Goal: Download file/media

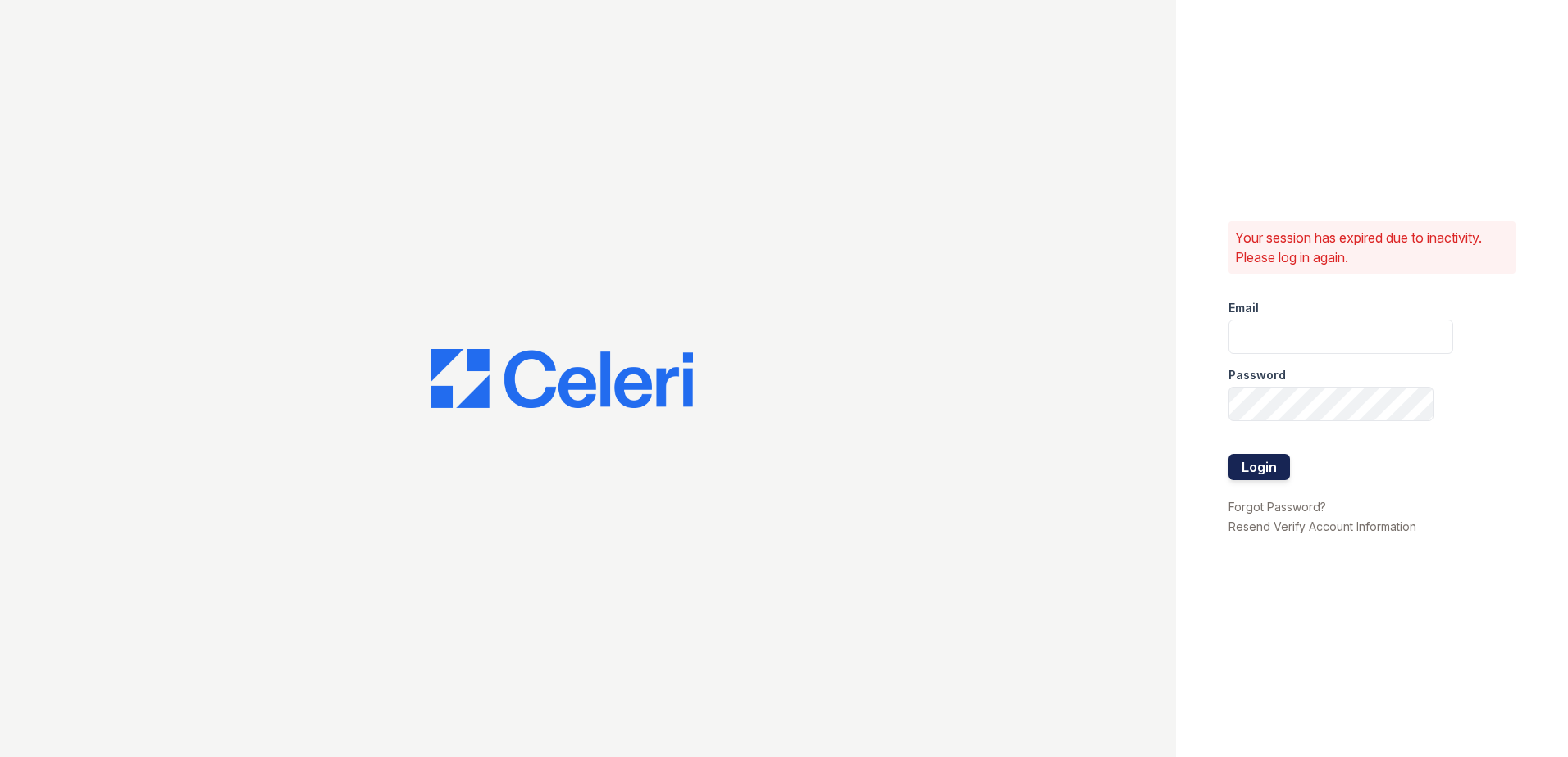
type input "[EMAIL_ADDRESS][DOMAIN_NAME]"
click at [1237, 470] on button "Login" at bounding box center [1259, 467] width 61 height 27
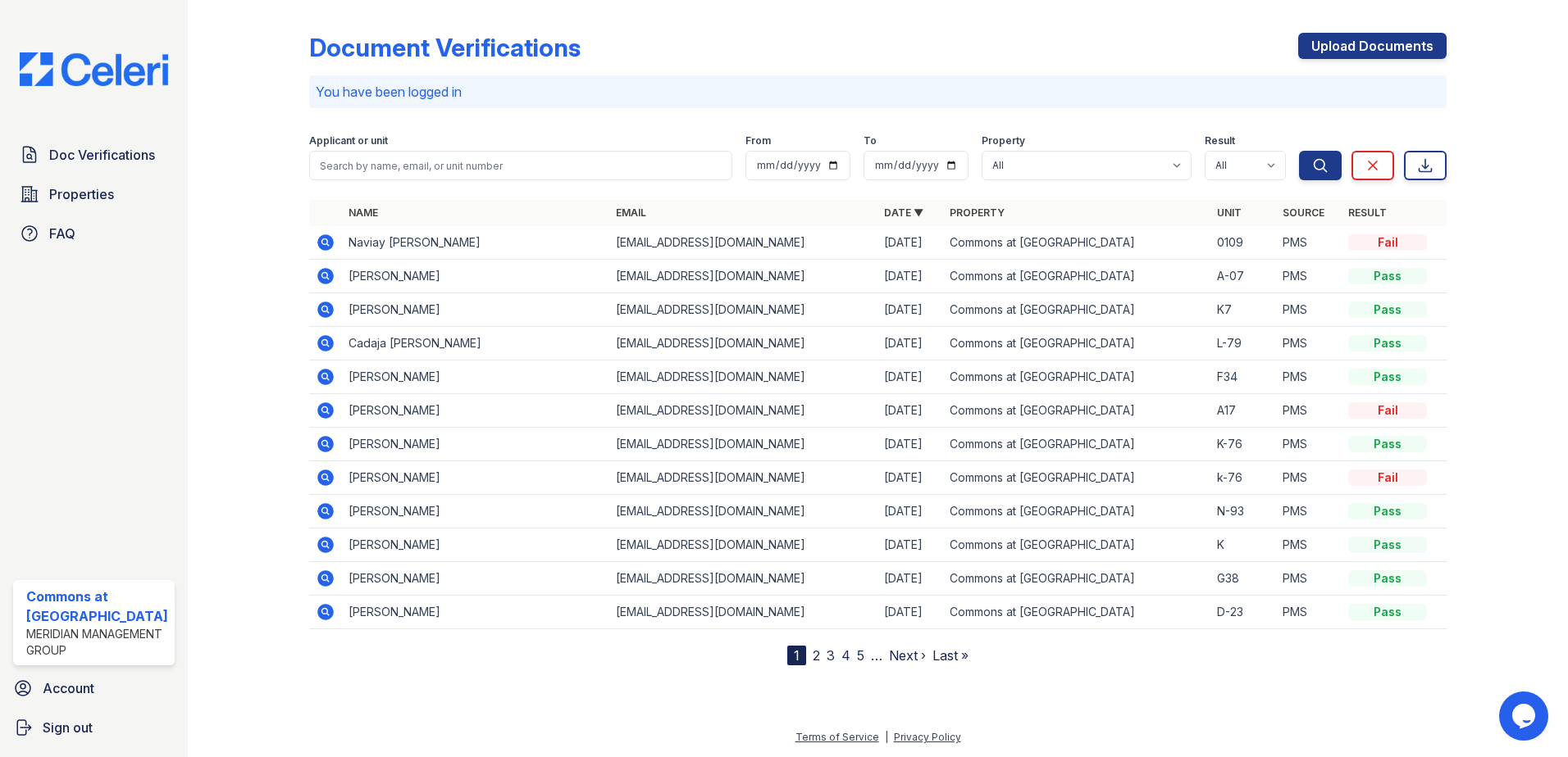
click at [328, 344] on icon at bounding box center [326, 344] width 17 height 16
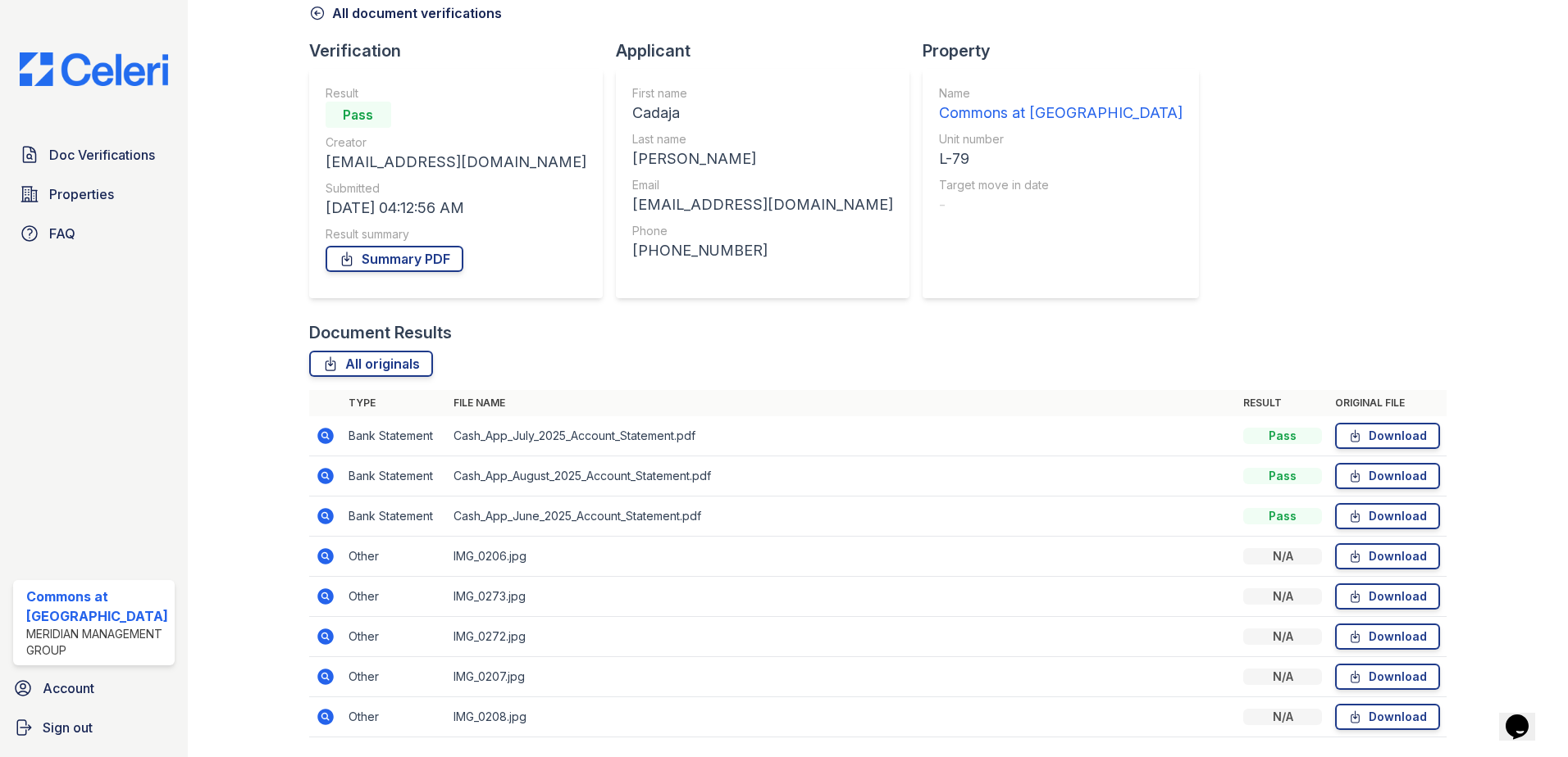
scroll to position [135, 0]
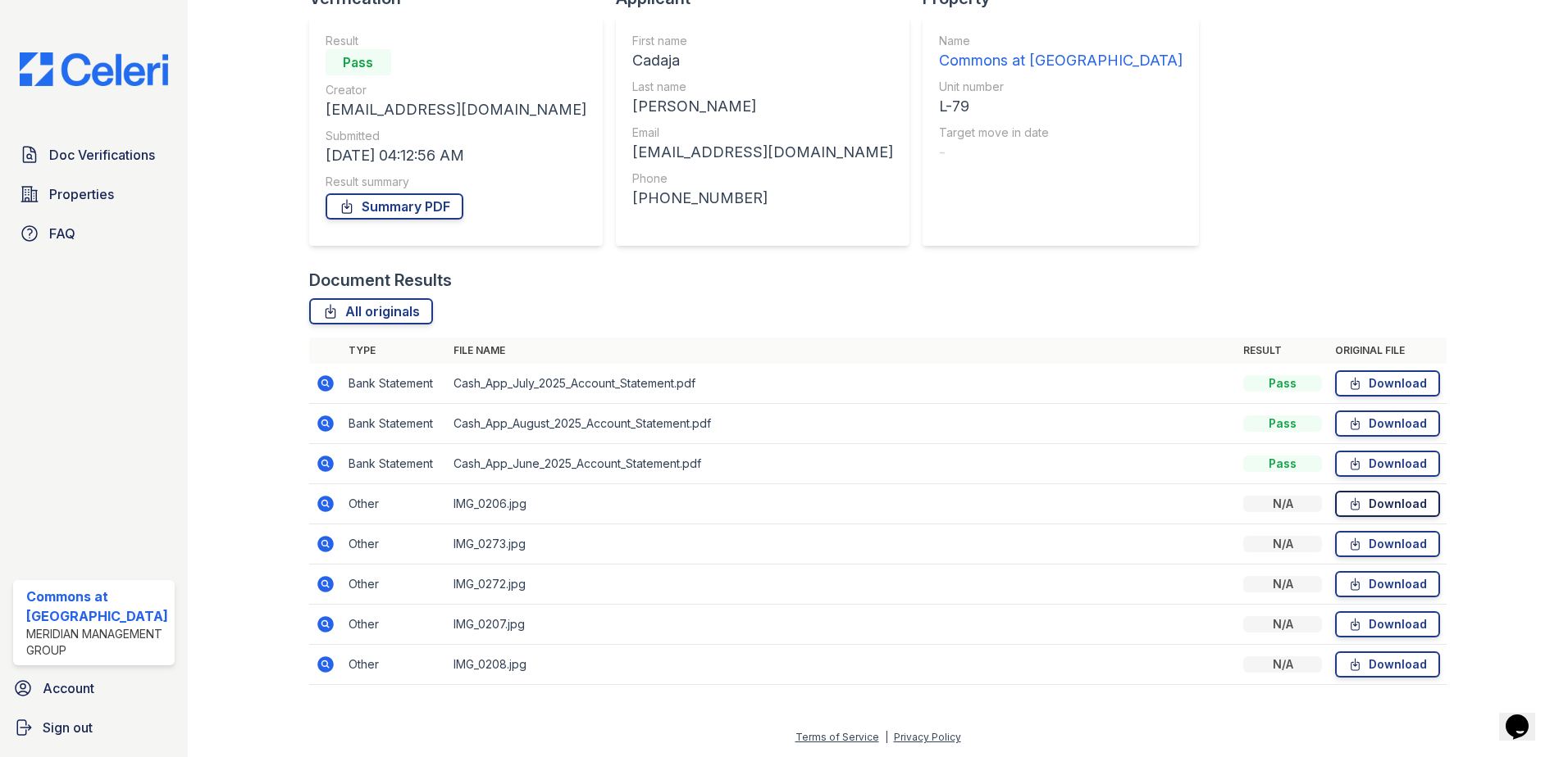
click at [1388, 500] on link "Download" at bounding box center [1387, 504] width 105 height 27
click at [1356, 380] on link "Download" at bounding box center [1387, 383] width 105 height 27
click at [1386, 541] on link "Download" at bounding box center [1387, 544] width 105 height 27
click at [365, 208] on link "Summary PDF" at bounding box center [394, 206] width 138 height 27
